Goal: Task Accomplishment & Management: Manage account settings

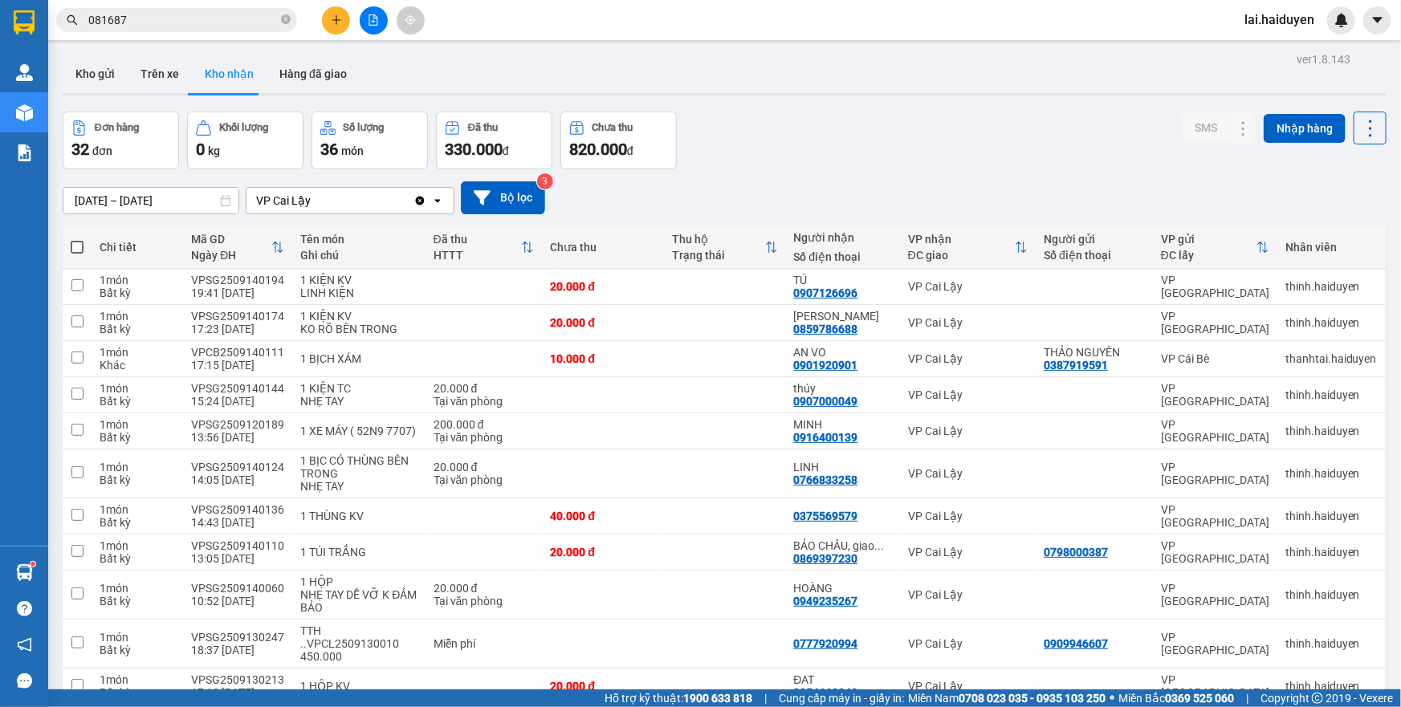
click at [1257, 17] on span "lai.haiduyen" at bounding box center [1280, 20] width 96 height 20
click at [1276, 53] on span "Đăng xuất" at bounding box center [1290, 50] width 67 height 18
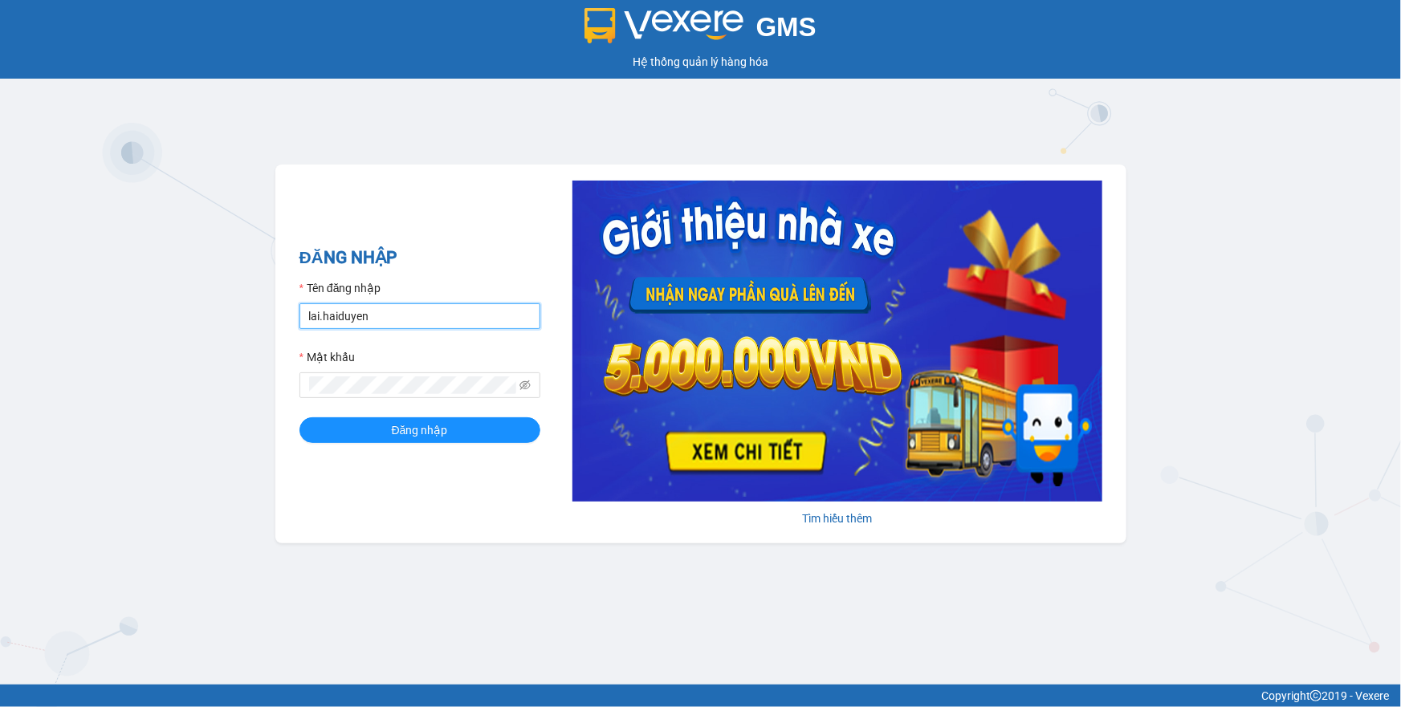
click at [453, 312] on input "lai.haiduyen" at bounding box center [420, 317] width 241 height 26
type input "chi25.haiduyen"
click at [457, 433] on button "Đăng nhập" at bounding box center [420, 431] width 241 height 26
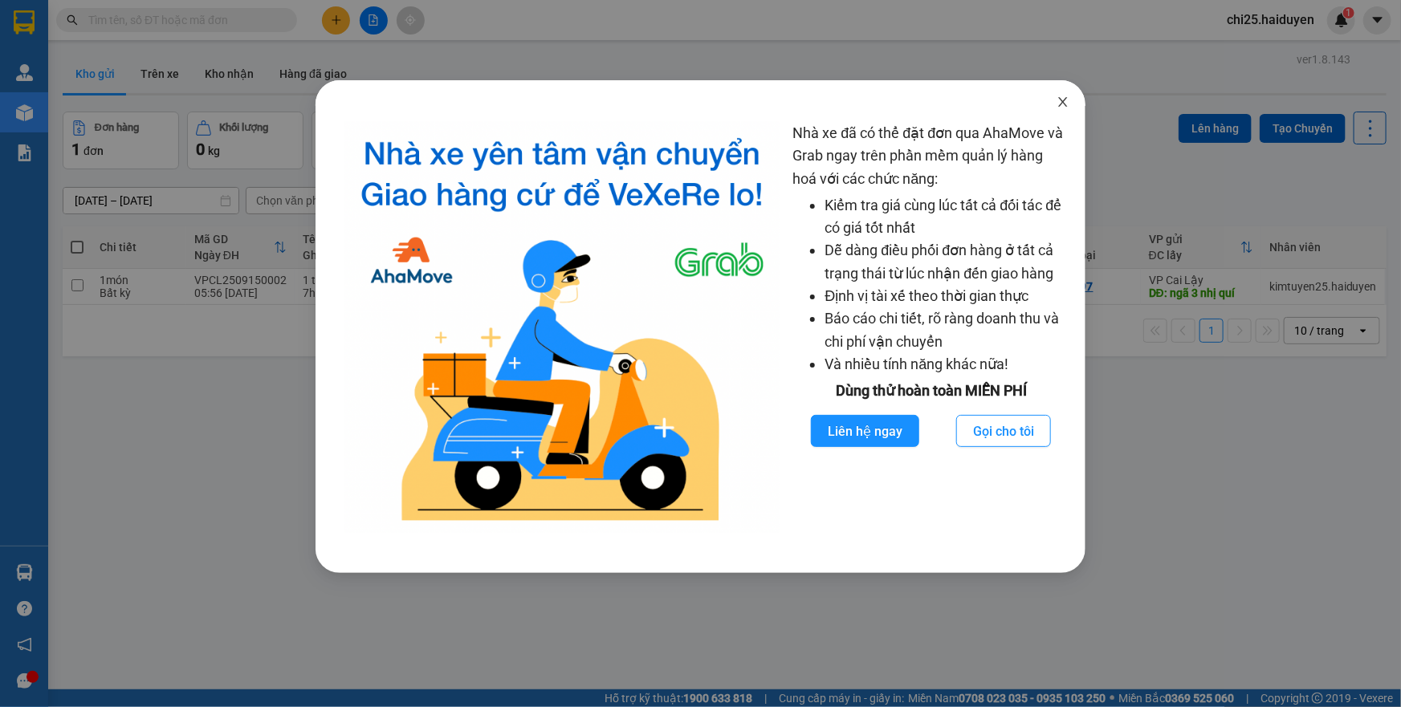
click at [1059, 103] on icon "close" at bounding box center [1063, 102] width 13 height 13
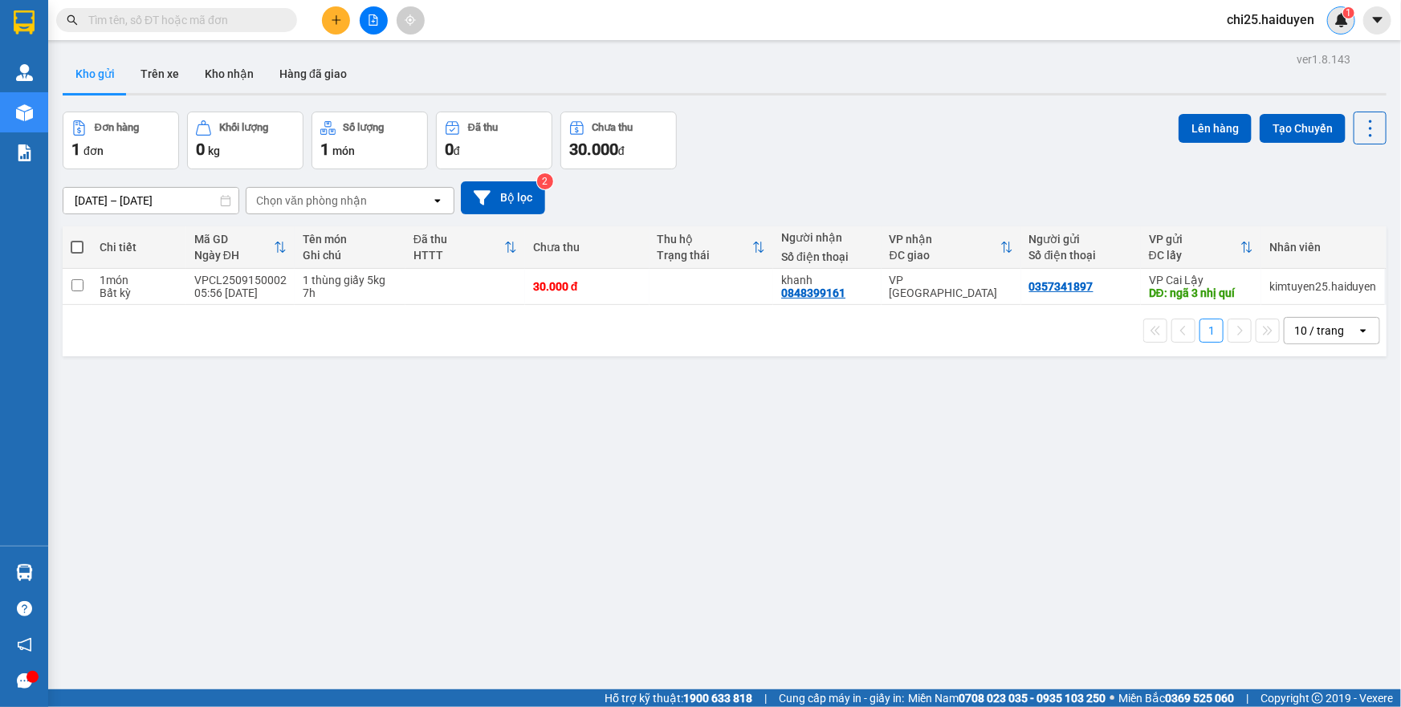
click at [1344, 22] on img at bounding box center [1342, 20] width 14 height 14
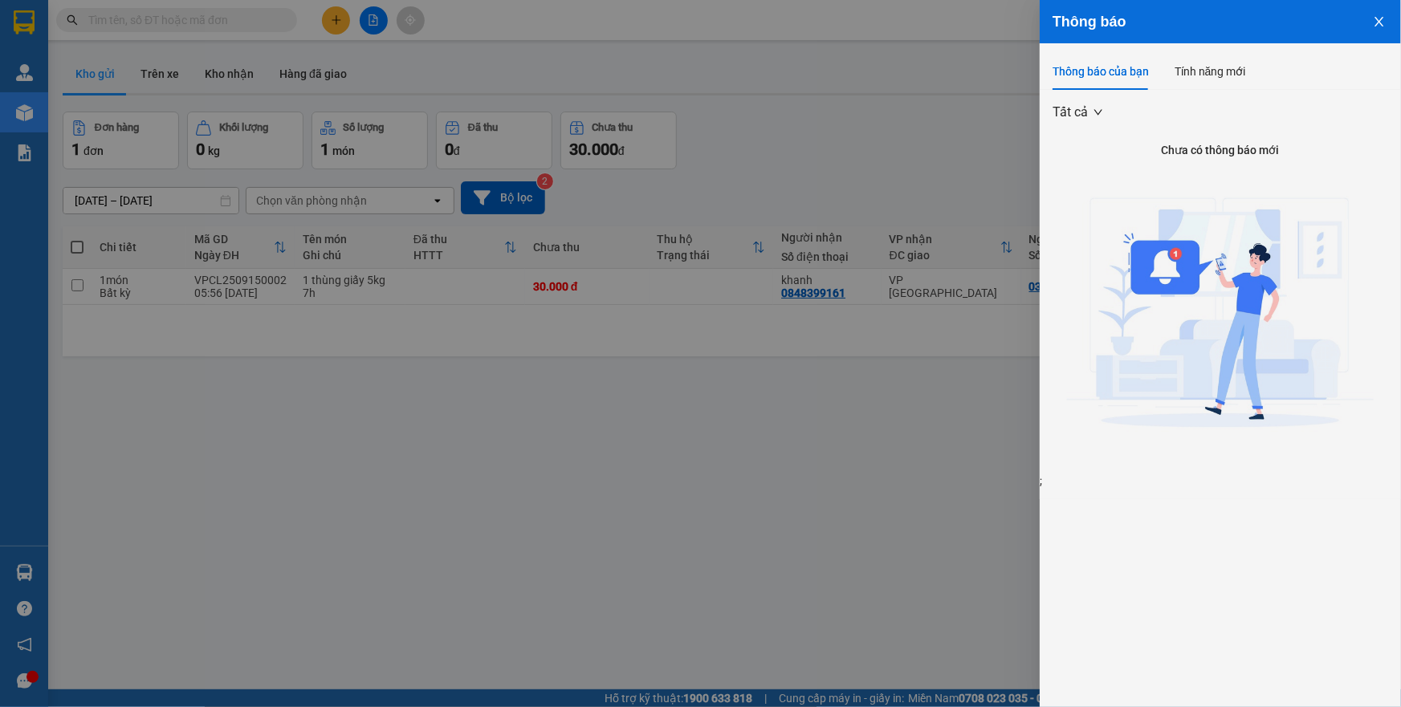
click at [826, 165] on div at bounding box center [700, 353] width 1401 height 707
